Goal: Task Accomplishment & Management: Use online tool/utility

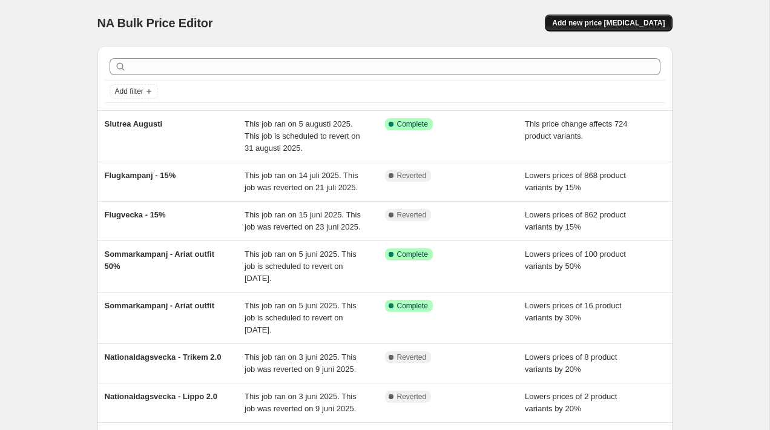
click at [631, 25] on span "Add new price [MEDICAL_DATA]" at bounding box center [608, 23] width 113 height 10
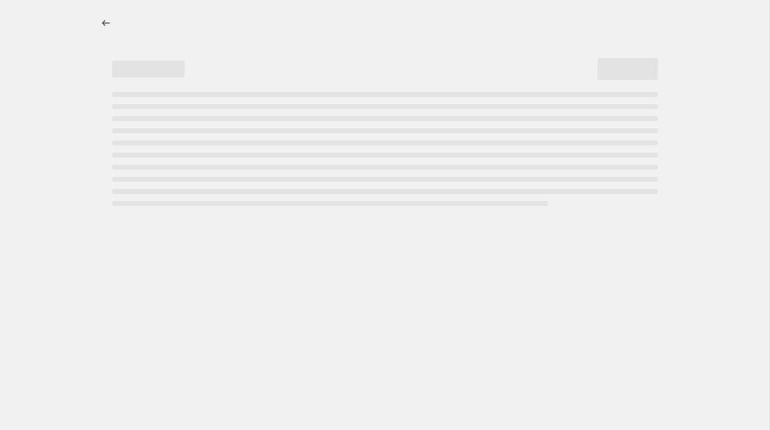
select select "percentage"
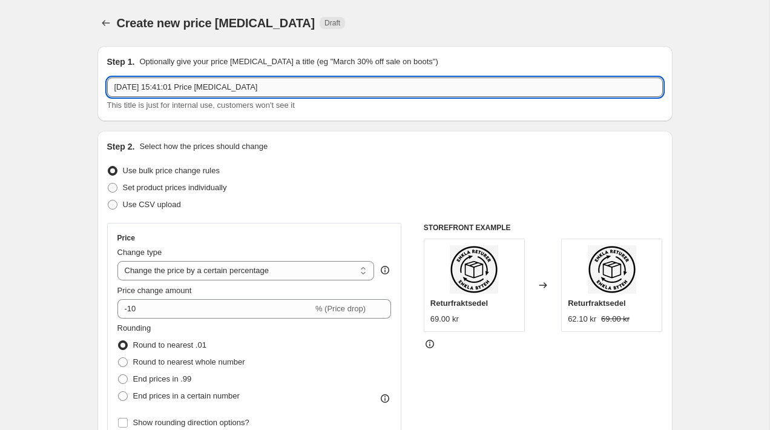
click at [290, 85] on input "[DATE] 15:41:01 Price [MEDICAL_DATA]" at bounding box center [385, 86] width 556 height 19
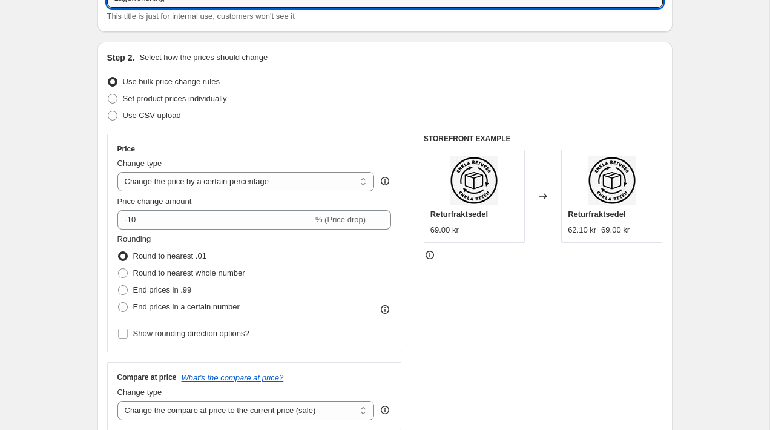
scroll to position [91, 0]
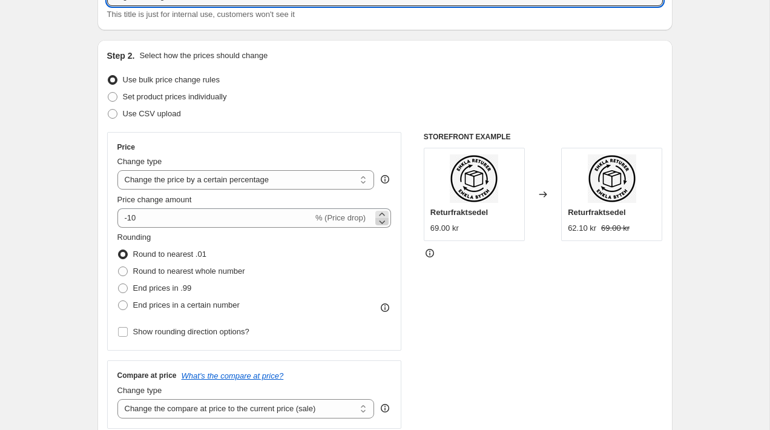
type input "Lagerrensning"
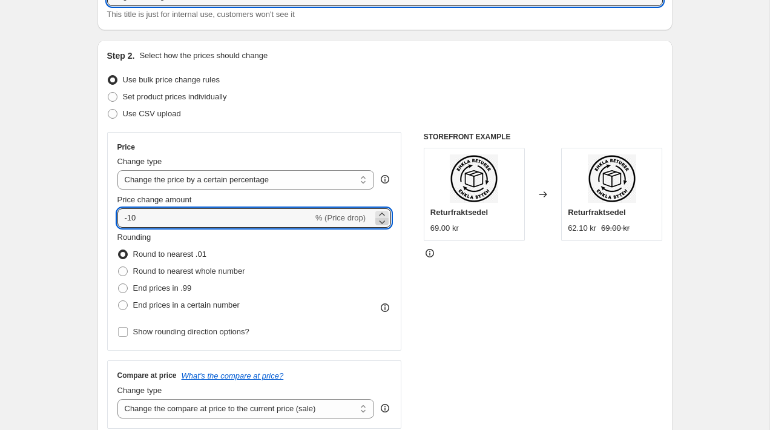
click at [381, 222] on icon at bounding box center [383, 222] width 6 height 4
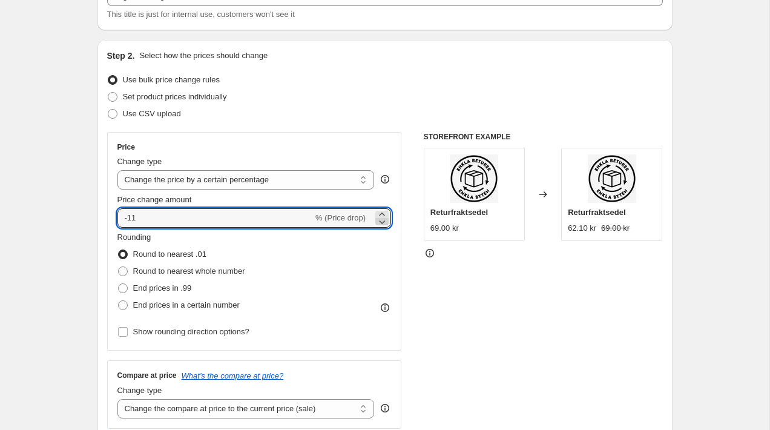
click at [381, 222] on icon at bounding box center [383, 222] width 6 height 4
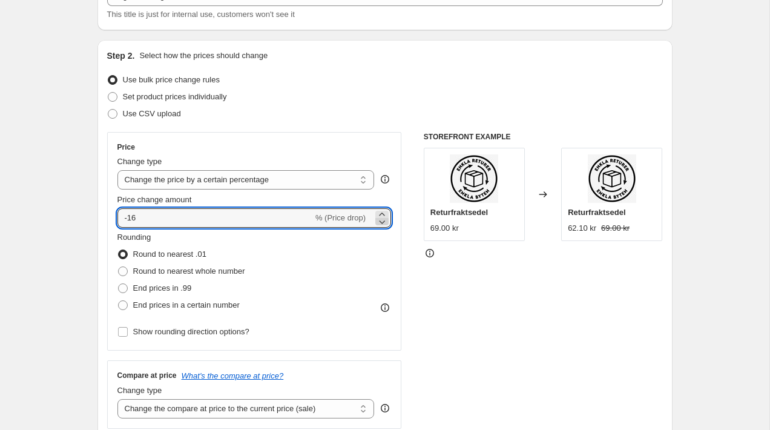
click at [381, 222] on icon at bounding box center [383, 222] width 6 height 4
type input "-20"
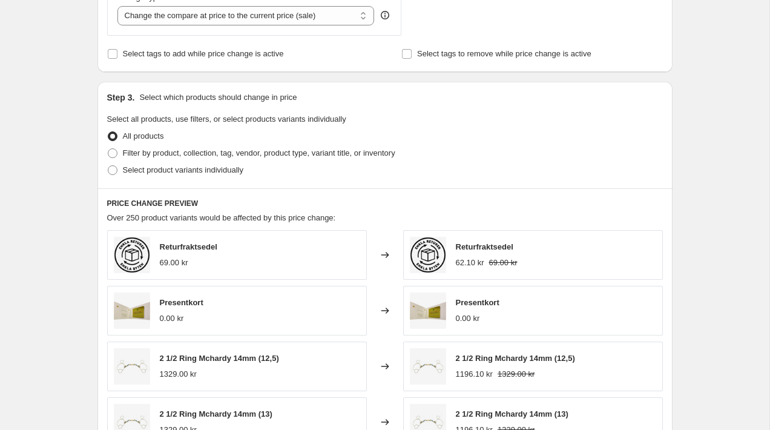
scroll to position [500, 0]
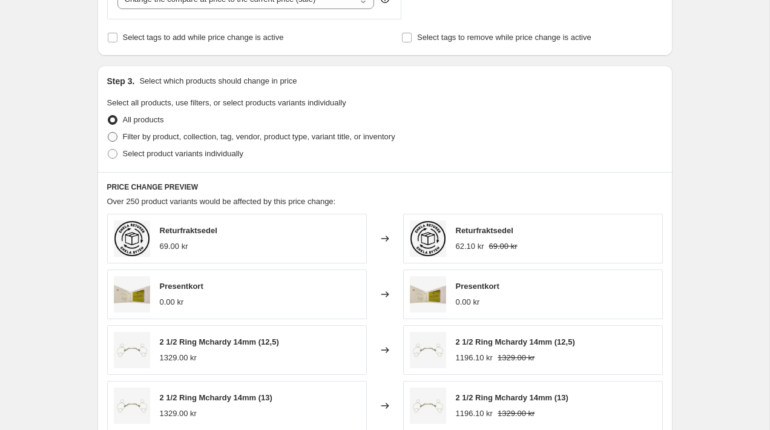
click at [344, 137] on span "Filter by product, collection, tag, vendor, product type, variant title, or inv…" at bounding box center [259, 136] width 272 height 9
click at [108, 133] on input "Filter by product, collection, tag, vendor, product type, variant title, or inv…" at bounding box center [108, 132] width 1 height 1
radio input "true"
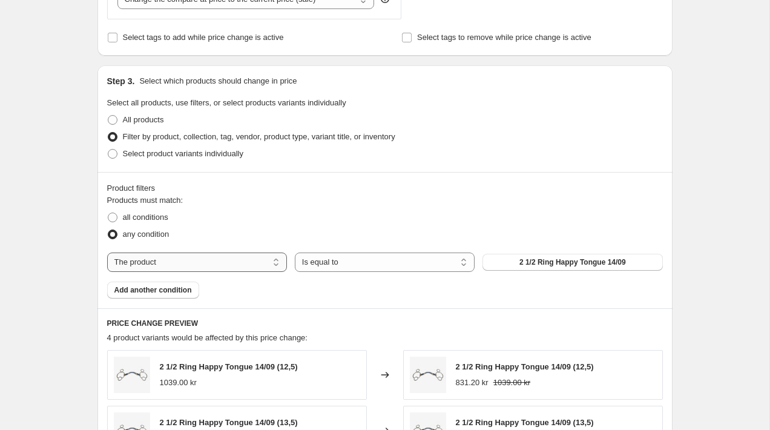
click at [219, 259] on select "The product The product's collection The product's tag The product's vendor The…" at bounding box center [197, 261] width 180 height 19
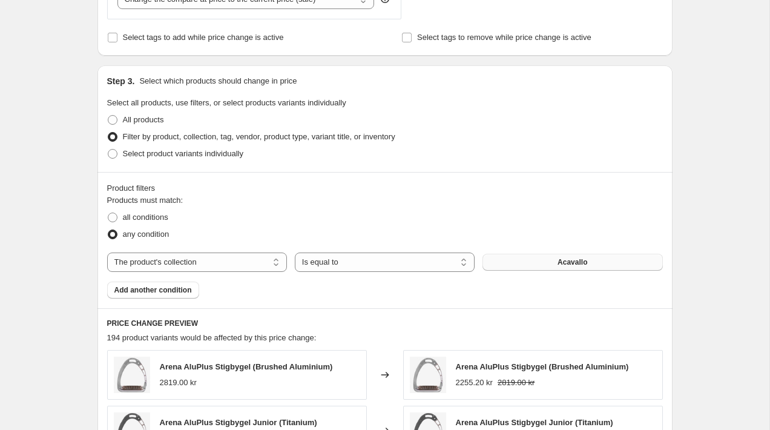
click at [573, 261] on span "Acavallo" at bounding box center [573, 262] width 30 height 10
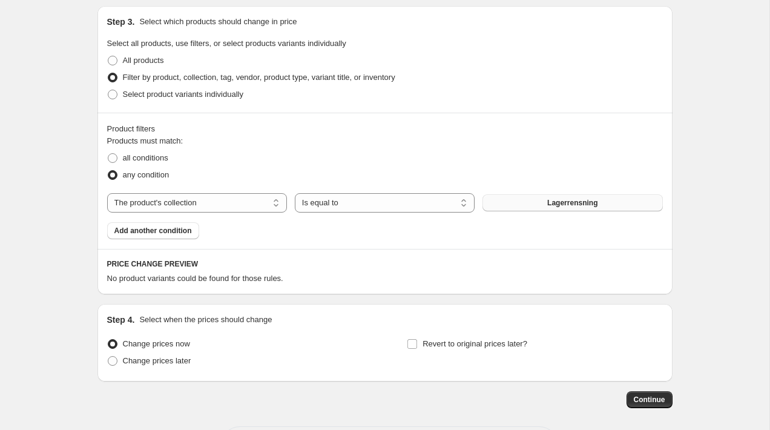
scroll to position [559, 0]
click at [355, 204] on select "Is equal to Is not equal to" at bounding box center [385, 203] width 180 height 19
click at [295, 194] on select "Is equal to Is not equal to" at bounding box center [385, 203] width 180 height 19
click at [248, 208] on select "The product The product's collection The product's tag The product's vendor The…" at bounding box center [197, 203] width 180 height 19
select select "tag"
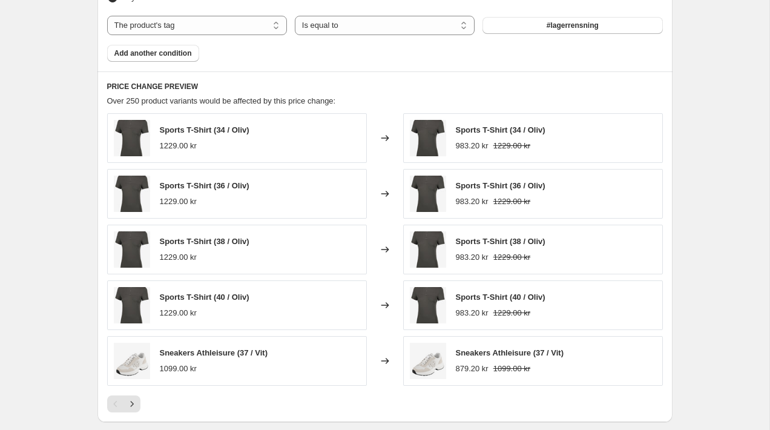
scroll to position [917, 0]
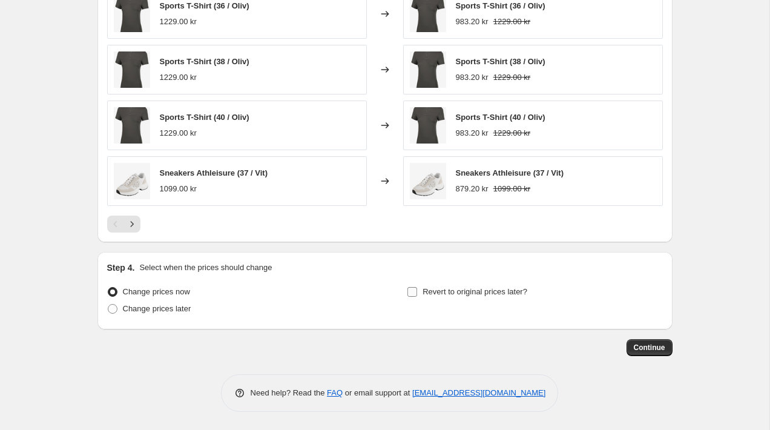
click at [414, 294] on input "Revert to original prices later?" at bounding box center [412, 292] width 10 height 10
checkbox input "true"
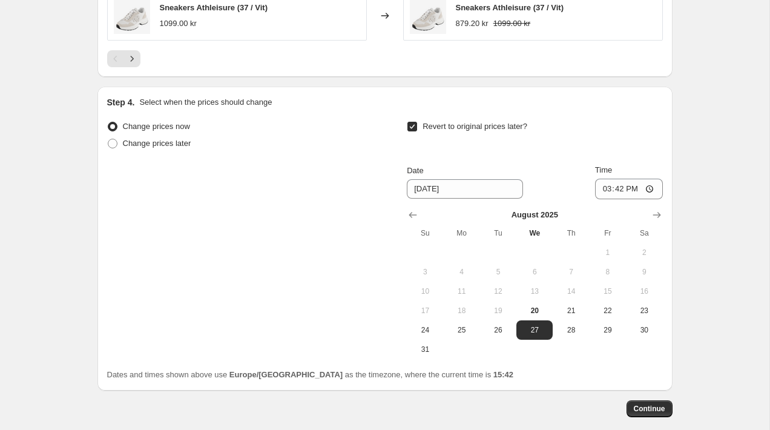
scroll to position [1083, 0]
click at [435, 351] on span "31" at bounding box center [425, 348] width 27 height 10
type input "[DATE]"
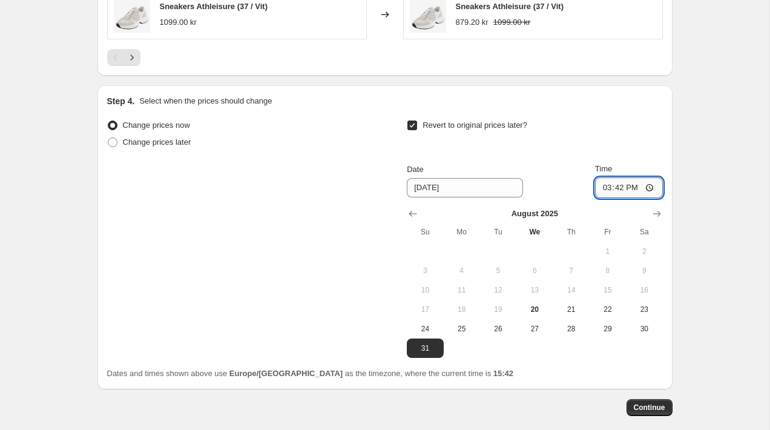
click at [618, 190] on input "15:42" at bounding box center [629, 187] width 68 height 21
type input "23:59"
click at [645, 406] on span "Continue" at bounding box center [649, 408] width 31 height 10
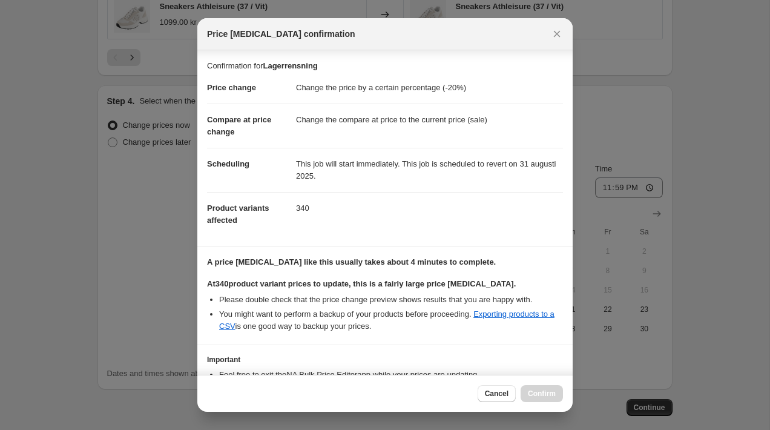
scroll to position [84, 0]
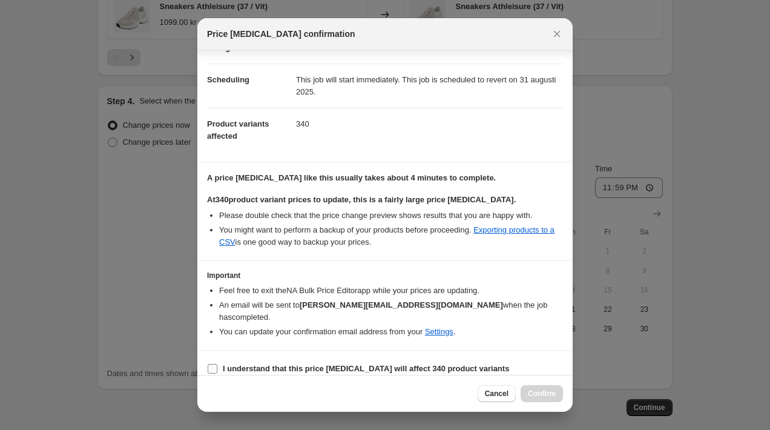
click at [213, 364] on input "I understand that this price [MEDICAL_DATA] will affect 340 product variants" at bounding box center [213, 369] width 10 height 10
checkbox input "true"
click at [535, 394] on span "Confirm" at bounding box center [542, 394] width 28 height 10
type input "Lagerrensning"
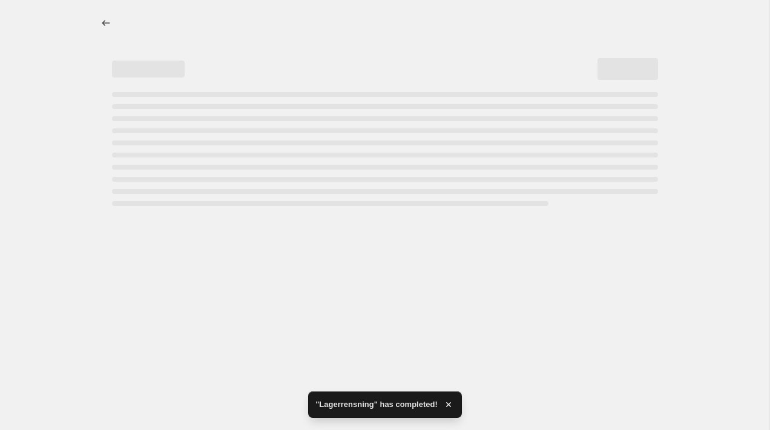
select select "percentage"
select select "tag"
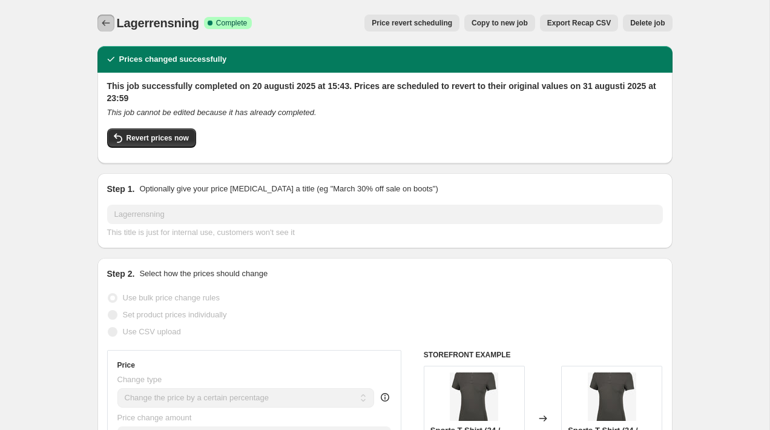
click at [110, 18] on icon "Price change jobs" at bounding box center [106, 23] width 12 height 12
